Goal: Information Seeking & Learning: Understand process/instructions

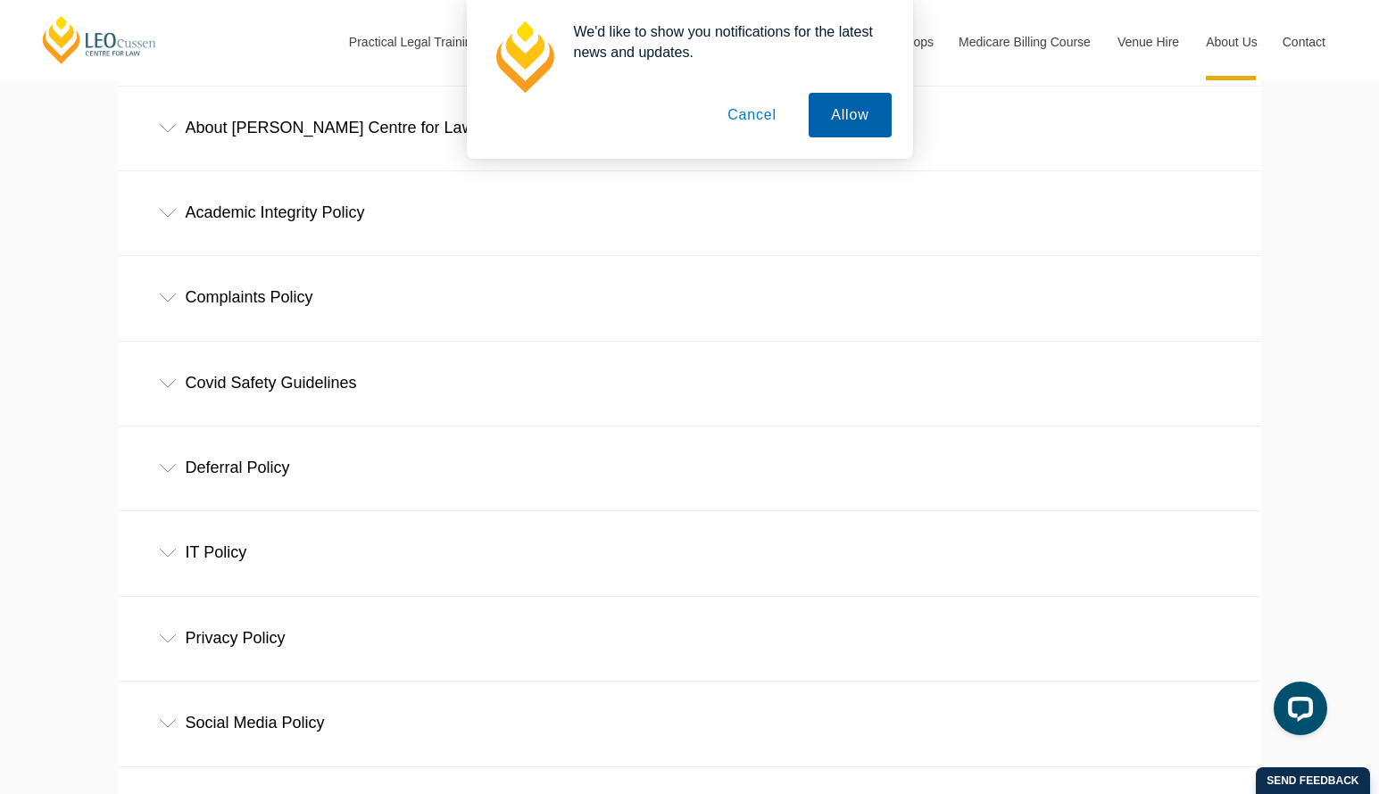
click at [836, 112] on button "Allow" at bounding box center [849, 115] width 82 height 45
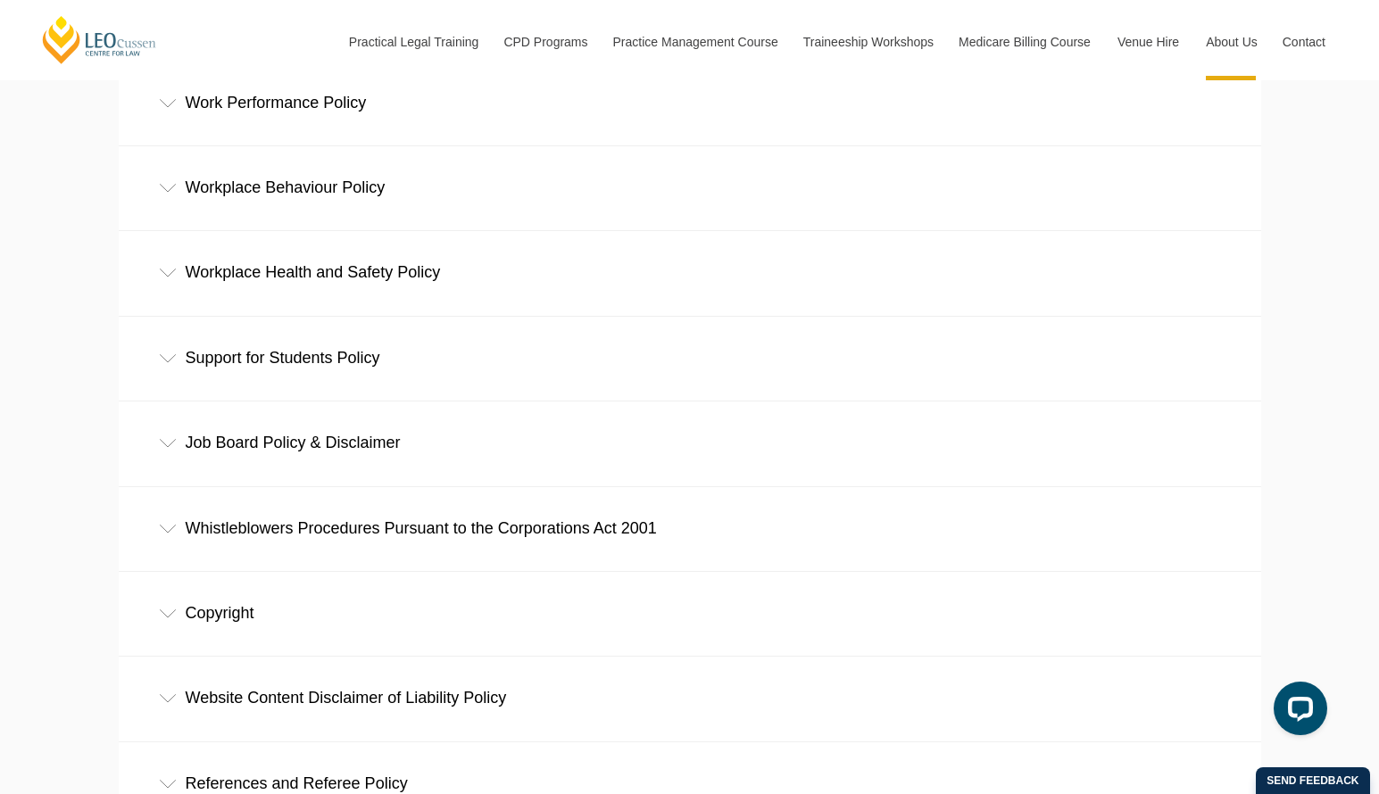
scroll to position [1298, 0]
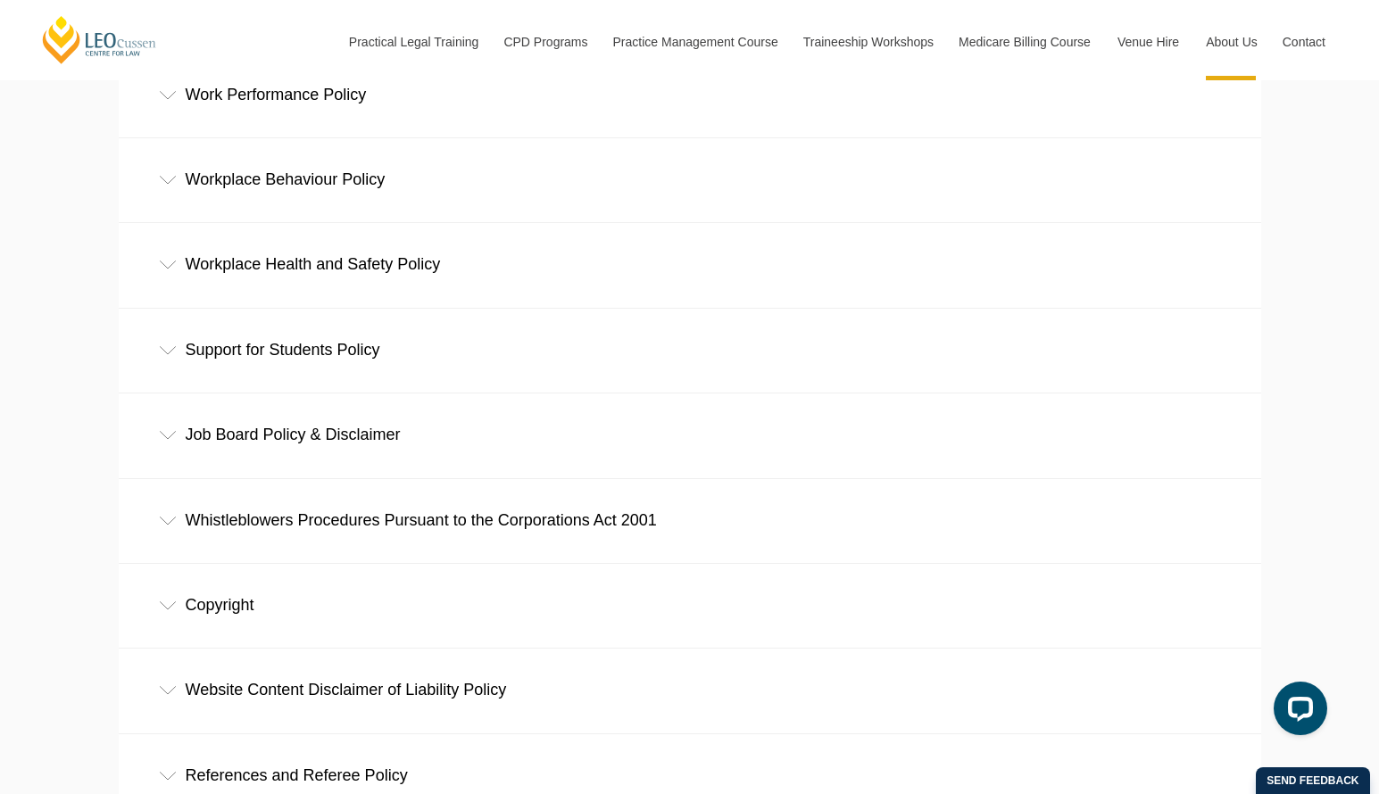
click at [210, 442] on div "Job Board Policy & Disclaimer" at bounding box center [690, 435] width 1142 height 83
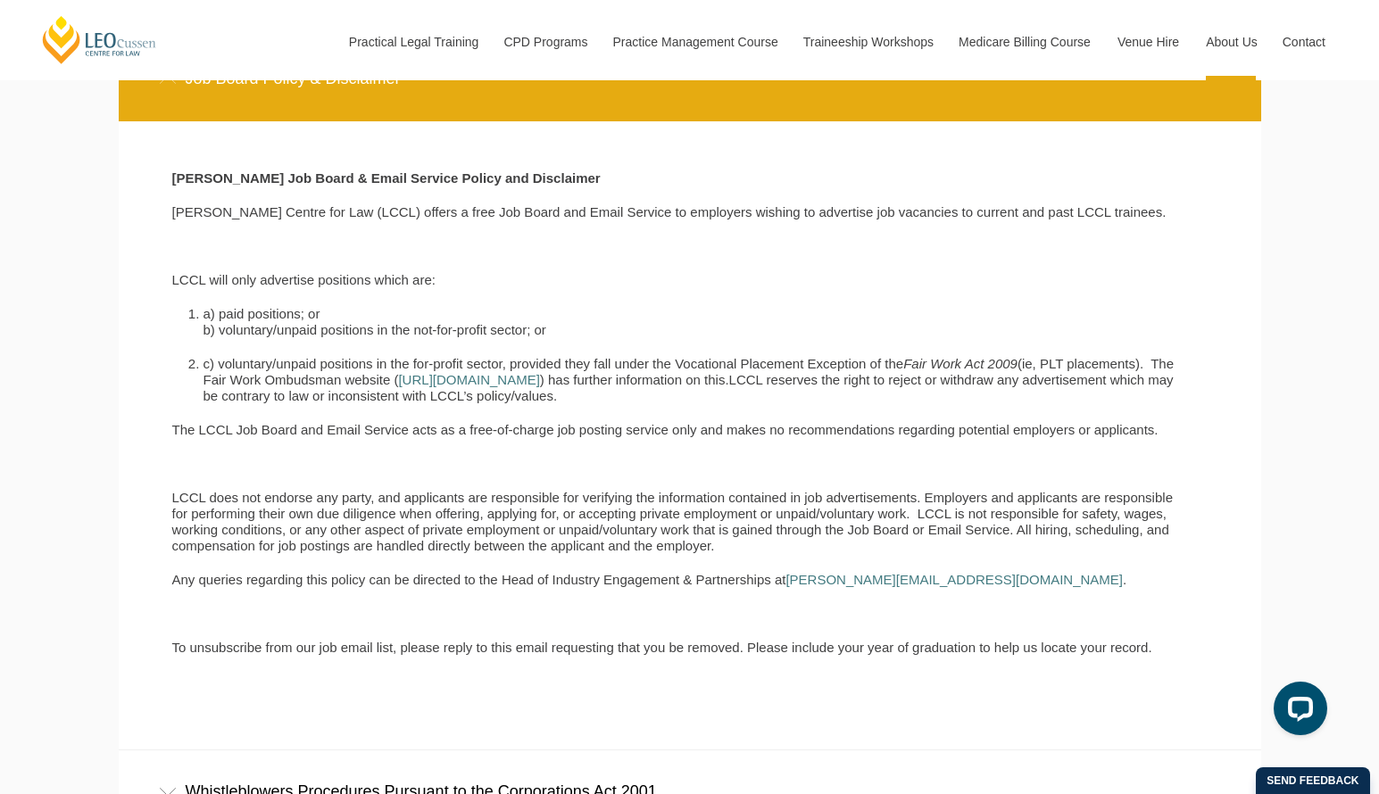
scroll to position [1655, 0]
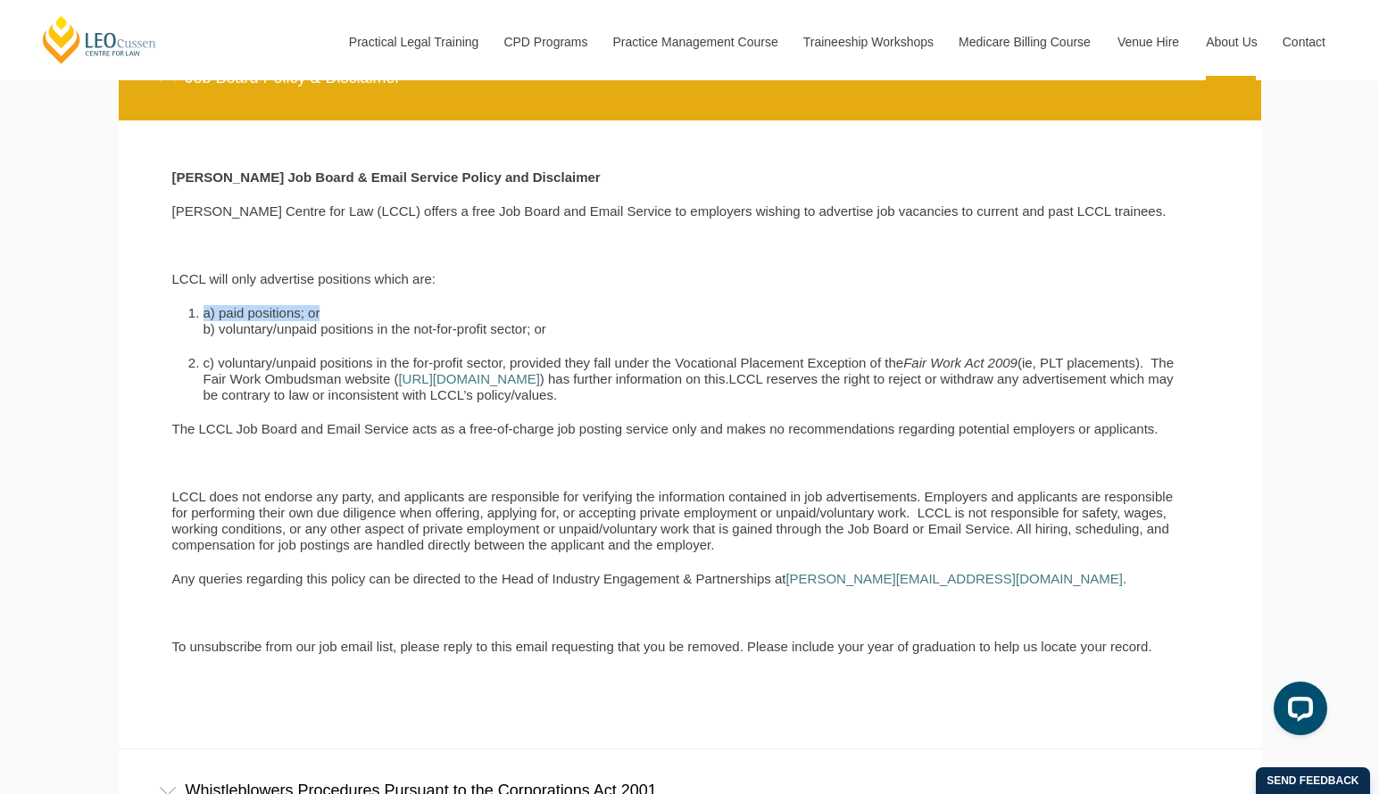
drag, startPoint x: 328, startPoint y: 316, endPoint x: 203, endPoint y: 308, distance: 125.2
click at [203, 308] on div "[PERSON_NAME] Job Board & Email Service Policy and Disclaimer [PERSON_NAME] Cen…" at bounding box center [676, 421] width 1035 height 503
drag, startPoint x: 226, startPoint y: 331, endPoint x: 555, endPoint y: 328, distance: 329.3
click at [555, 328] on li "a) paid positions; or b) voluntary/unpaid positions in the not-for-profit secto…" at bounding box center [691, 321] width 977 height 32
drag, startPoint x: 642, startPoint y: 389, endPoint x: 298, endPoint y: 383, distance: 344.5
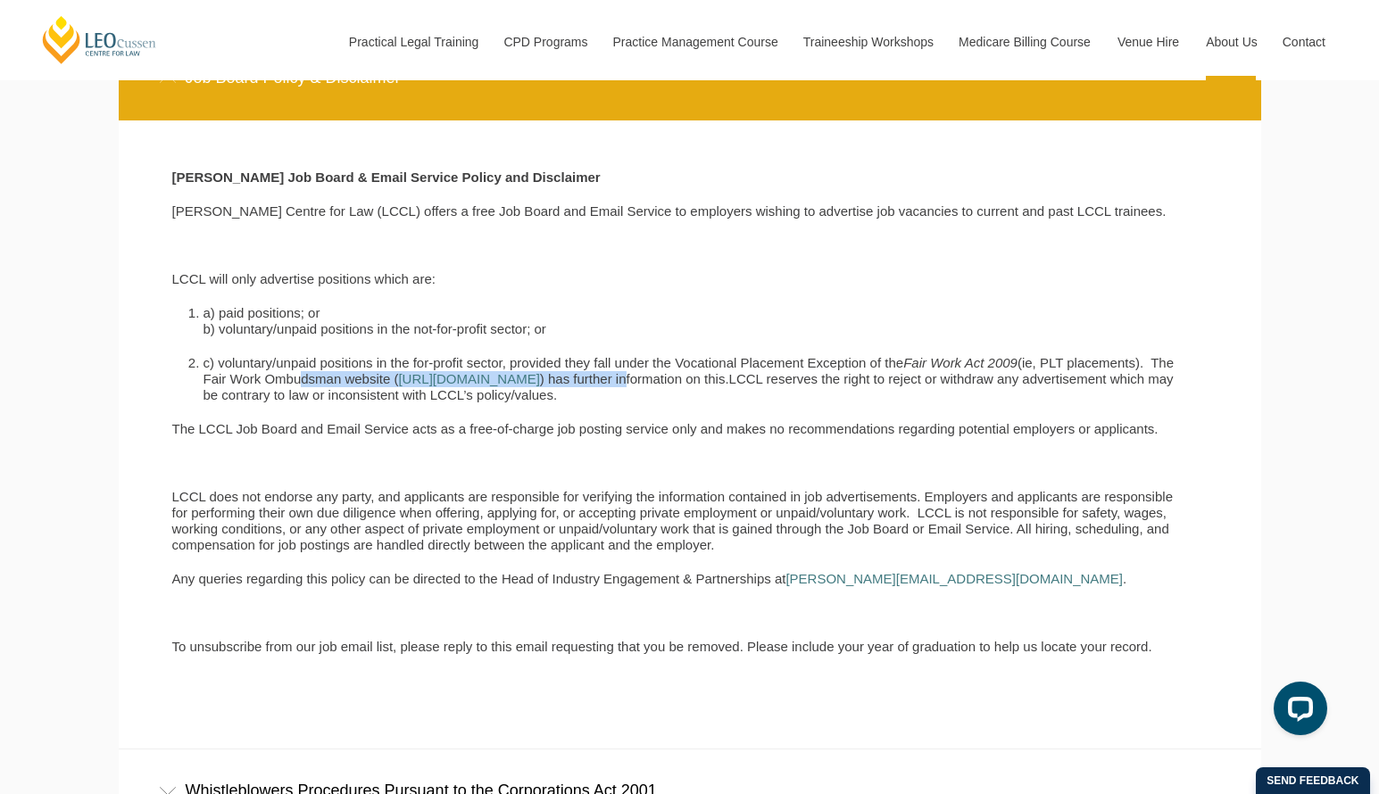
click at [298, 383] on li "c) voluntary/unpaid positions in the for-profit sector, provided they fall unde…" at bounding box center [691, 379] width 977 height 48
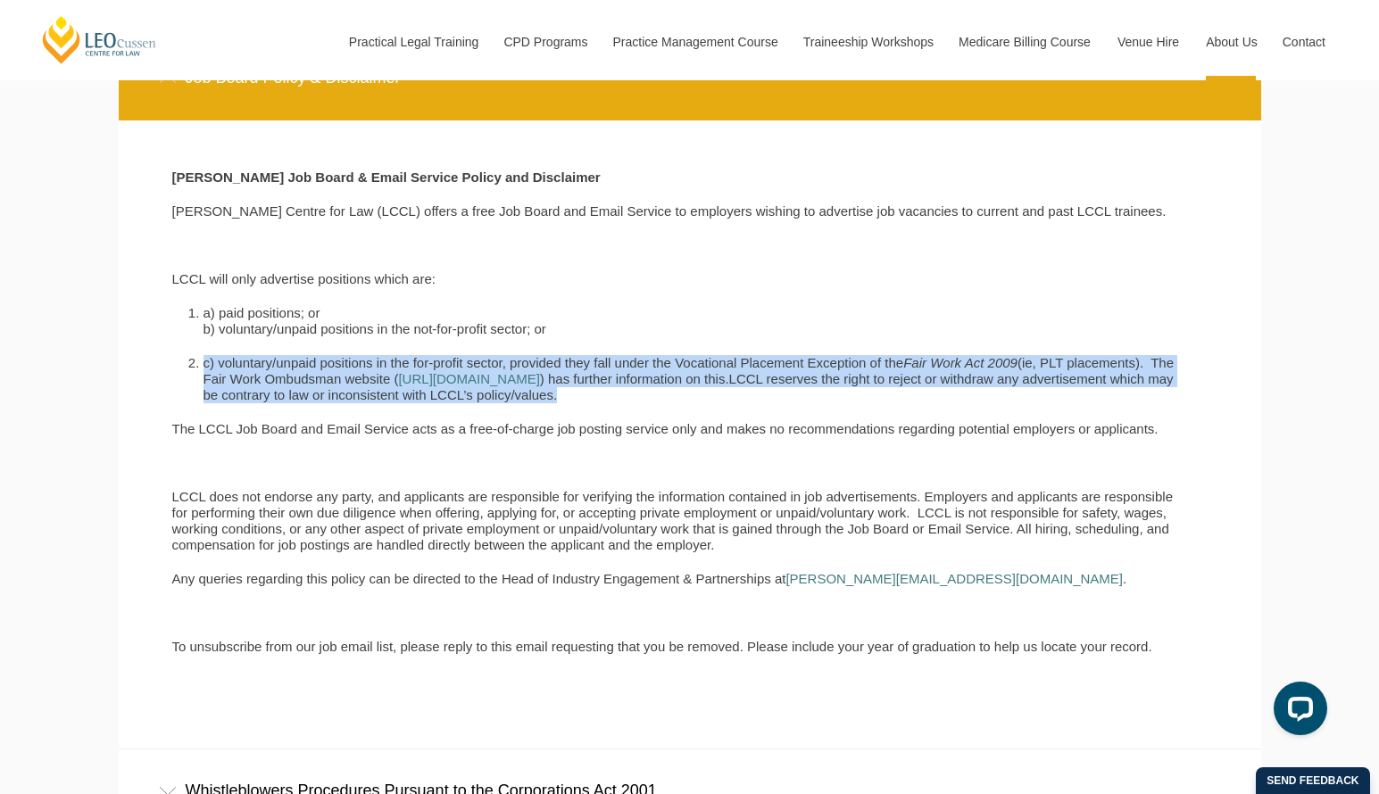
drag, startPoint x: 672, startPoint y: 406, endPoint x: 135, endPoint y: 363, distance: 538.9
click at [135, 363] on section "[PERSON_NAME] Job Board & Email Service Policy and Disclaimer [PERSON_NAME] Cen…" at bounding box center [676, 435] width 1089 height 566
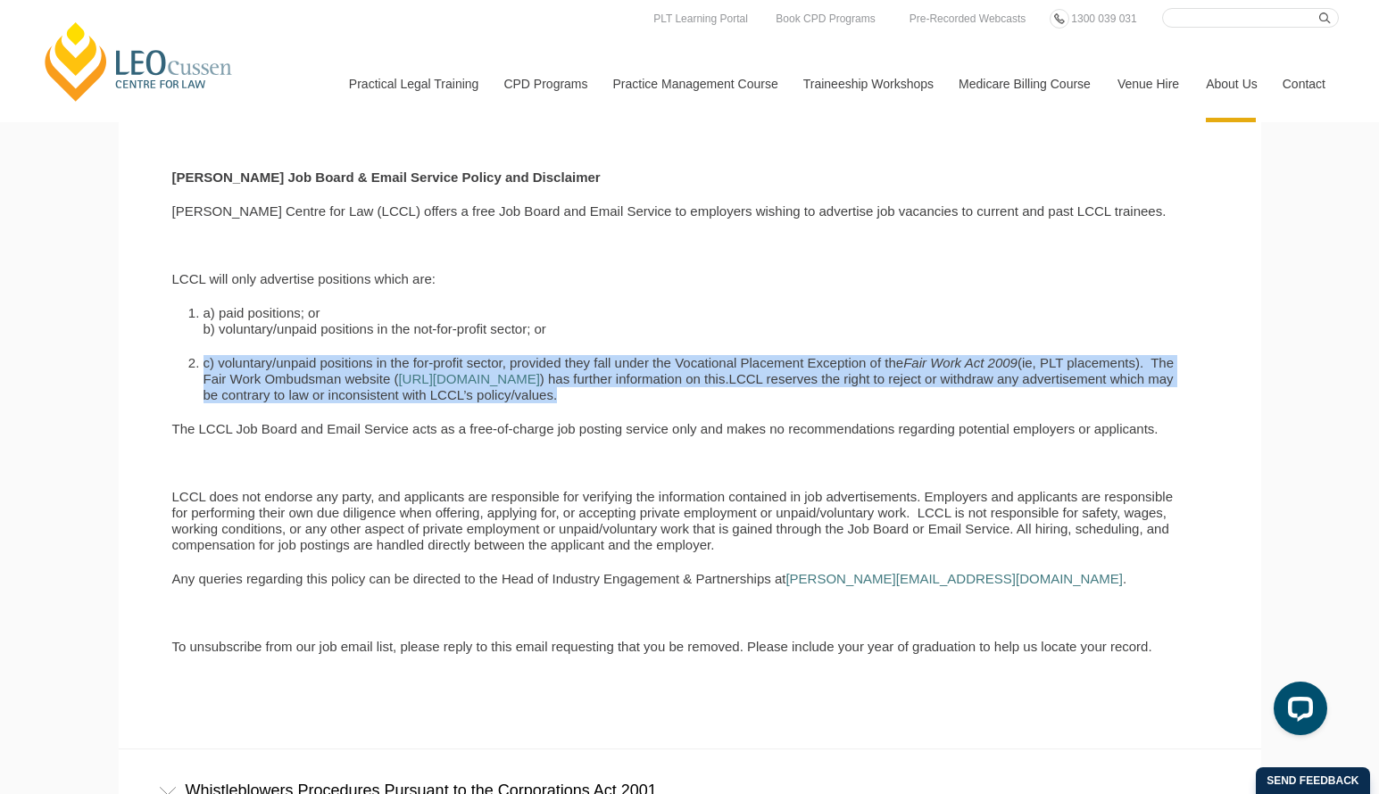
scroll to position [1566, 0]
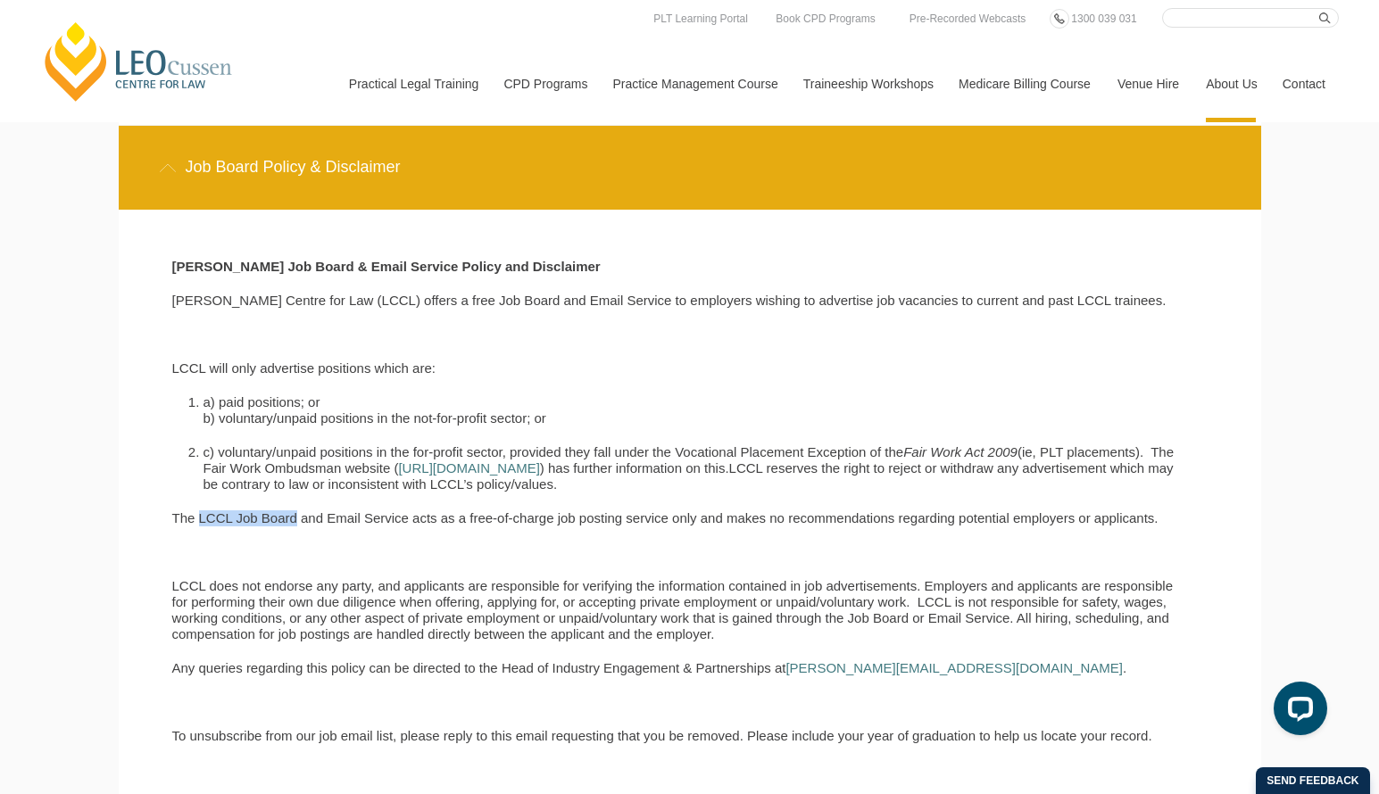
drag, startPoint x: 198, startPoint y: 521, endPoint x: 295, endPoint y: 530, distance: 97.7
click at [295, 526] on p "The LCCL Job Board and Email Service acts as a free-of-charge job posting servi…" at bounding box center [676, 518] width 1008 height 16
copy p "LCCL Job Board"
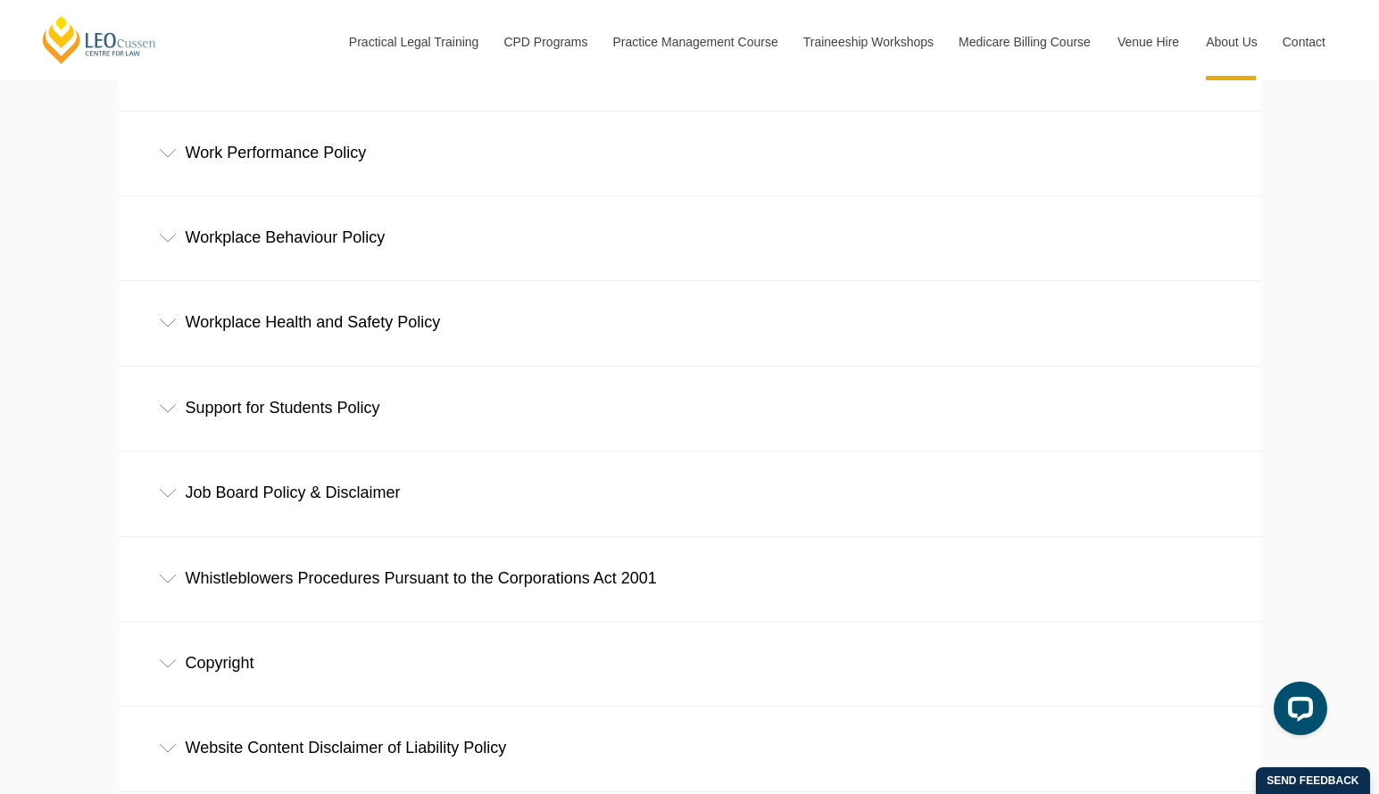
scroll to position [1222, 0]
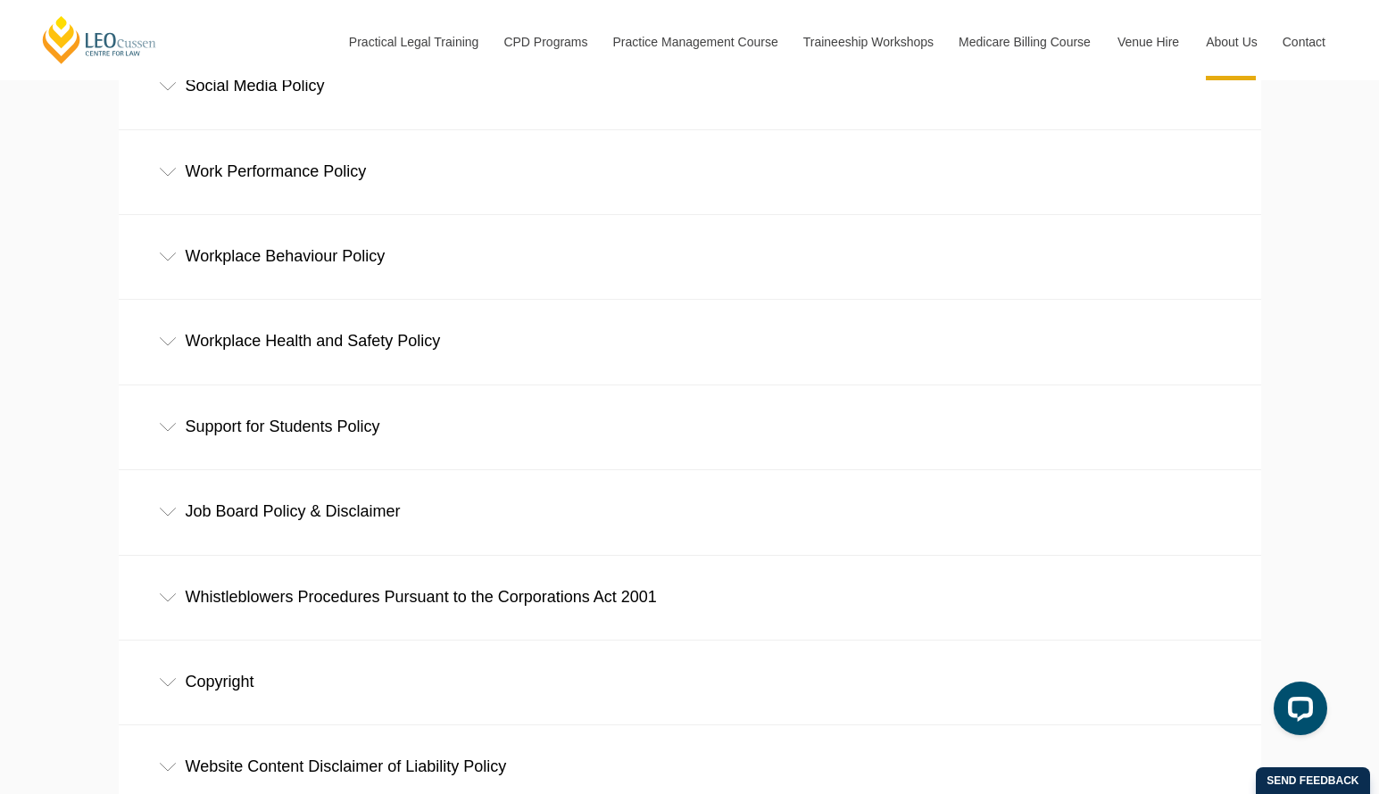
click at [314, 510] on div "Job Board Policy & Disclaimer" at bounding box center [690, 511] width 1142 height 83
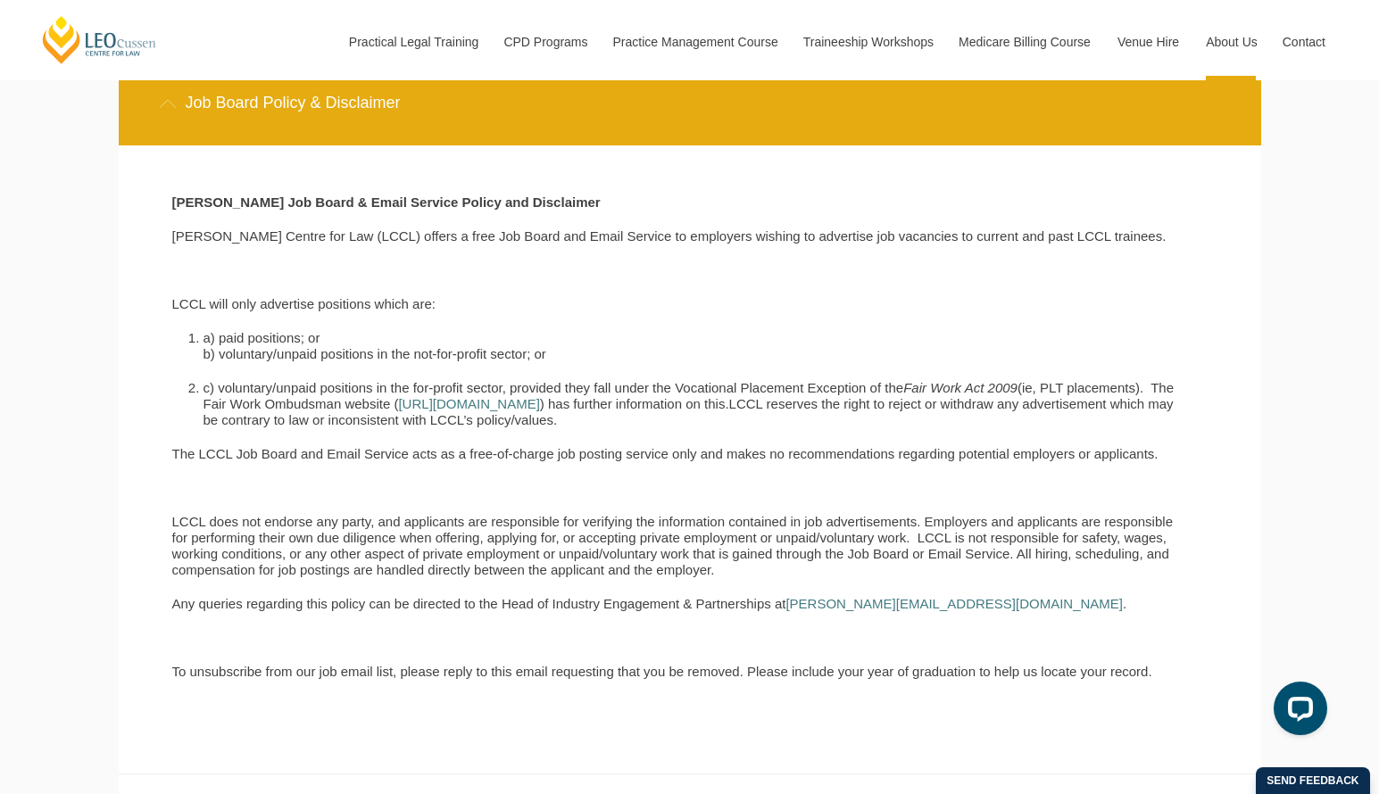
scroll to position [1668, 0]
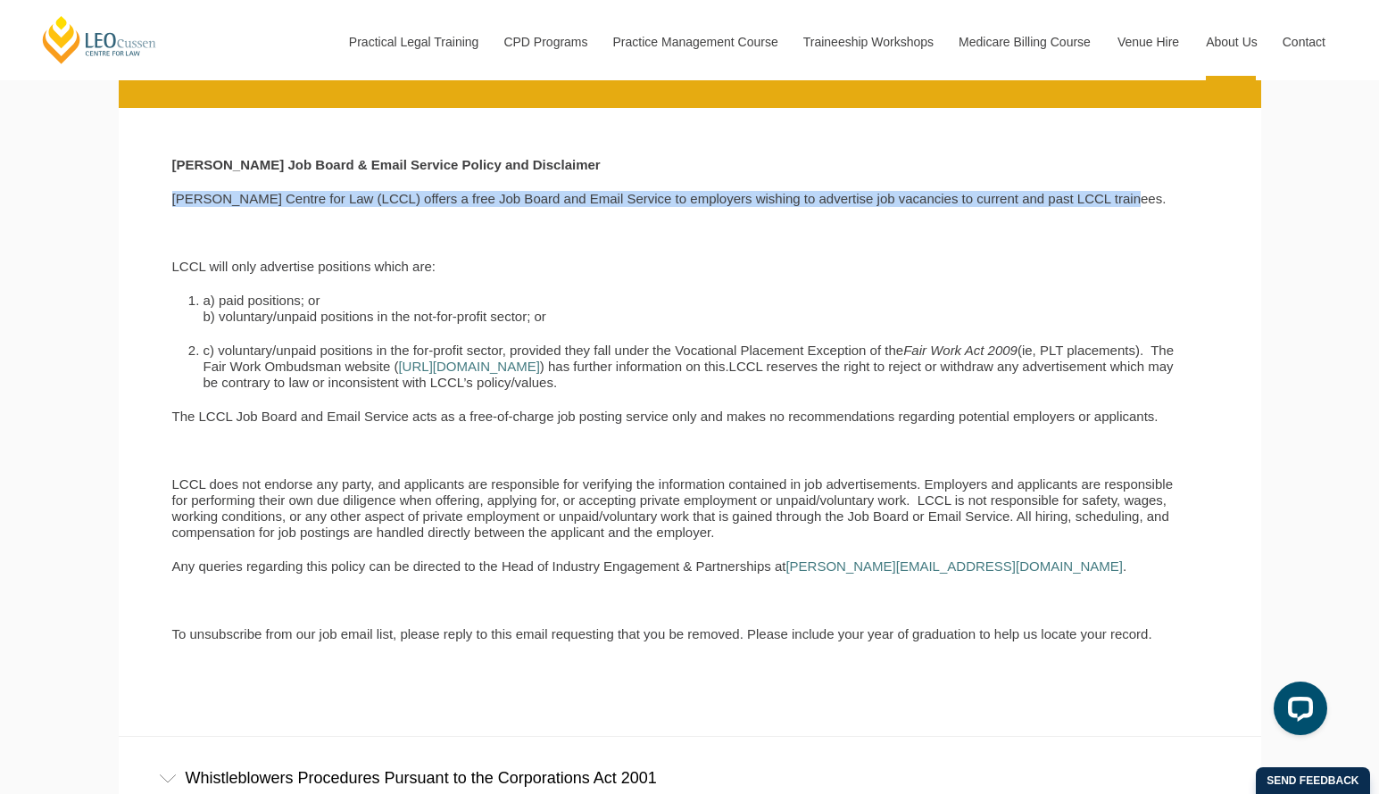
drag, startPoint x: 1122, startPoint y: 199, endPoint x: 169, endPoint y: 205, distance: 953.0
click at [169, 205] on div "[PERSON_NAME] Job Board & Email Service Policy and Disclaimer [PERSON_NAME] Cen…" at bounding box center [676, 408] width 1035 height 503
